Goal: Task Accomplishment & Management: Manage account settings

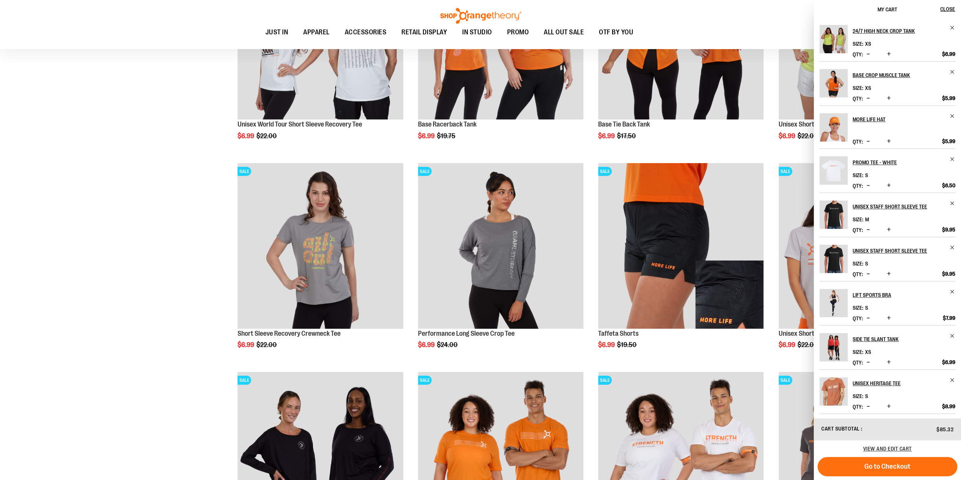
scroll to position [44, 0]
click at [904, 448] on span "View and edit cart" at bounding box center [888, 449] width 49 height 6
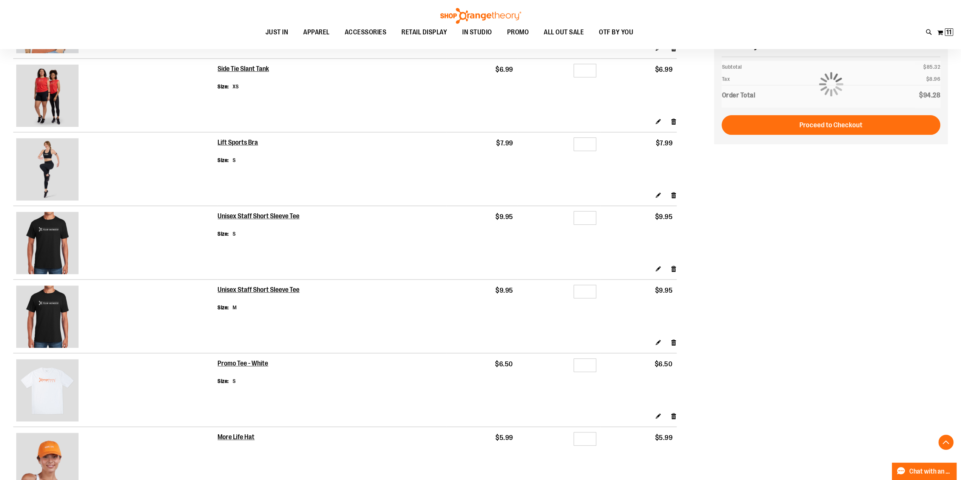
scroll to position [151, 0]
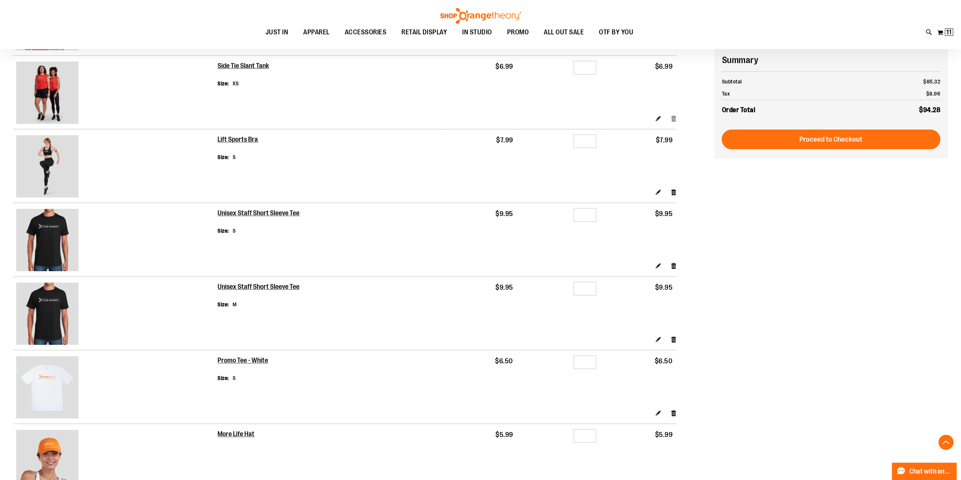
click at [673, 118] on link "Remove item" at bounding box center [674, 118] width 6 height 8
click at [674, 340] on link "Remove item" at bounding box center [674, 339] width 6 height 8
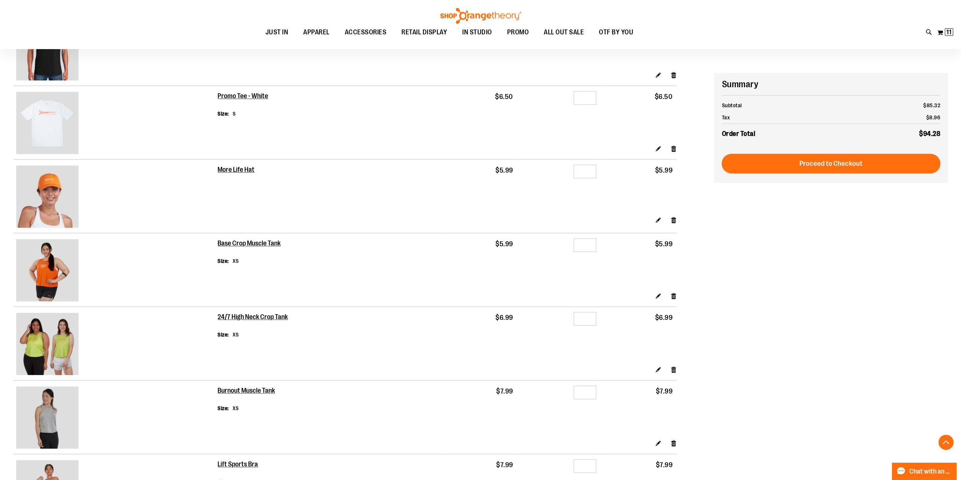
scroll to position [529, 0]
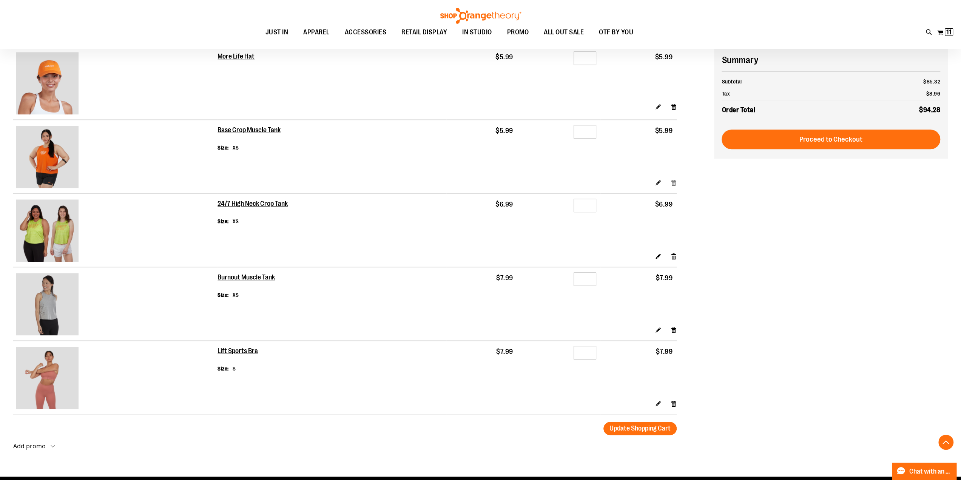
click at [674, 182] on link "Remove item" at bounding box center [674, 183] width 6 height 8
click at [674, 257] on link "Remove item" at bounding box center [674, 256] width 6 height 8
click at [674, 333] on link "Remove item" at bounding box center [674, 330] width 6 height 8
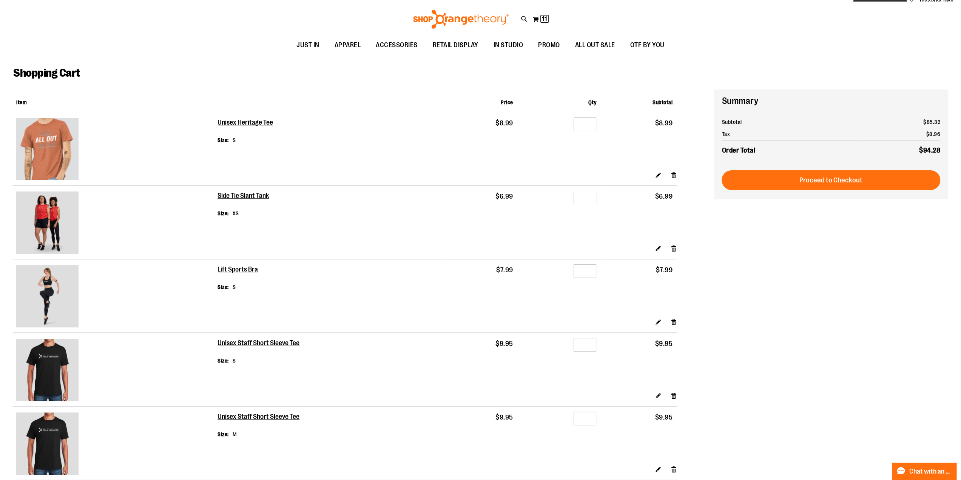
scroll to position [0, 0]
